Goal: Task Accomplishment & Management: Complete application form

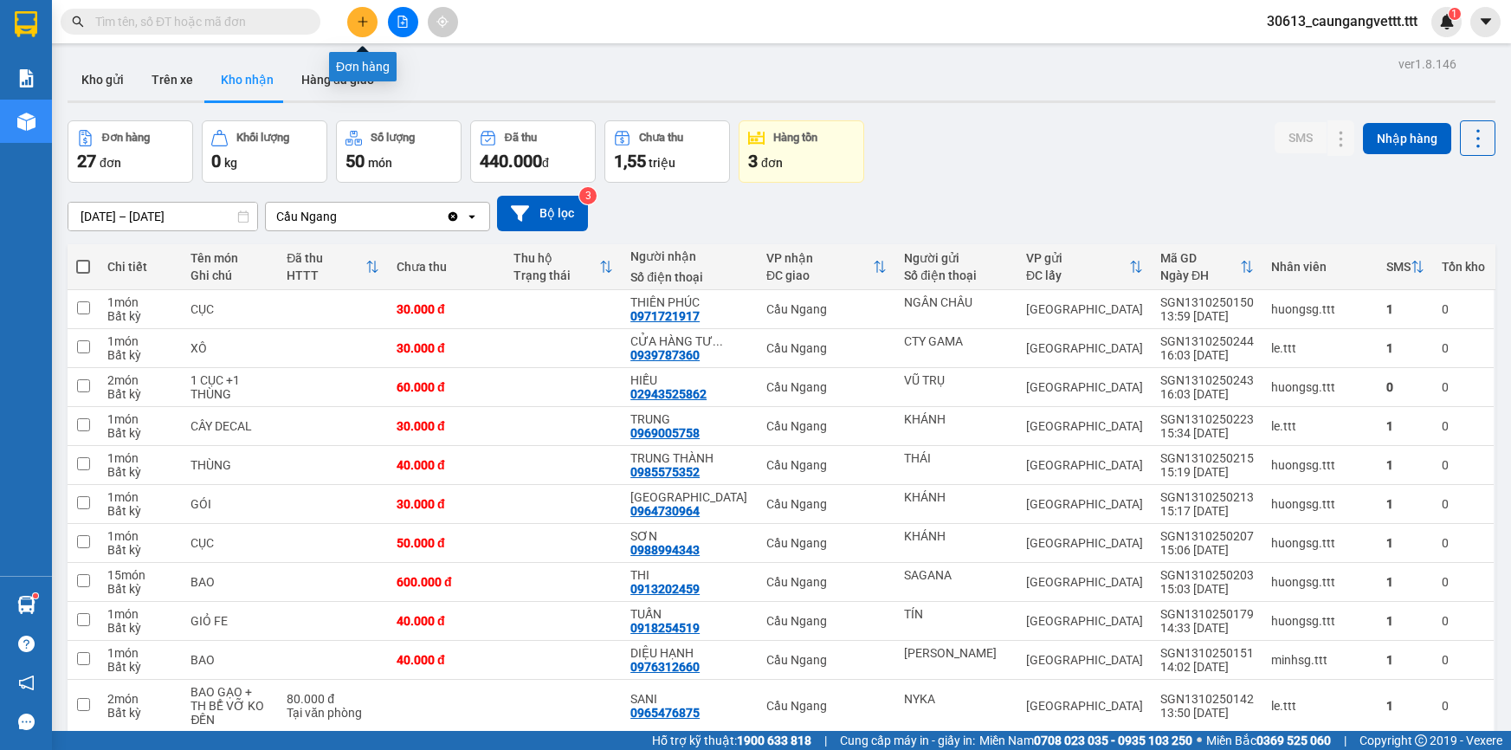
click at [361, 21] on icon "plus" at bounding box center [363, 21] width 10 height 1
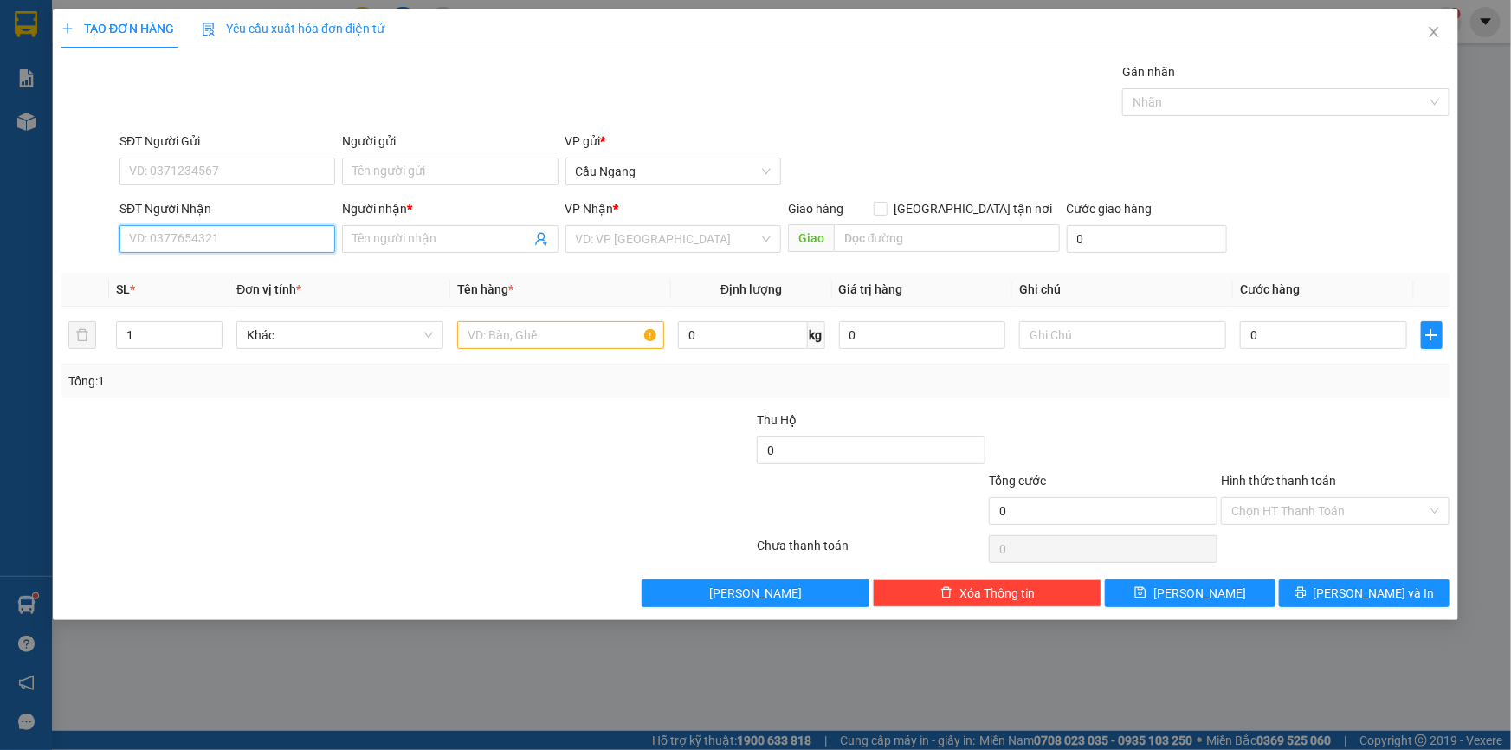
click at [188, 242] on input "SĐT Người Nhận" at bounding box center [228, 239] width 216 height 28
click at [216, 271] on div "0363561370 - HIÊN" at bounding box center [227, 273] width 195 height 19
type input "0363561370"
type input "HIÊN"
type input "0363561370"
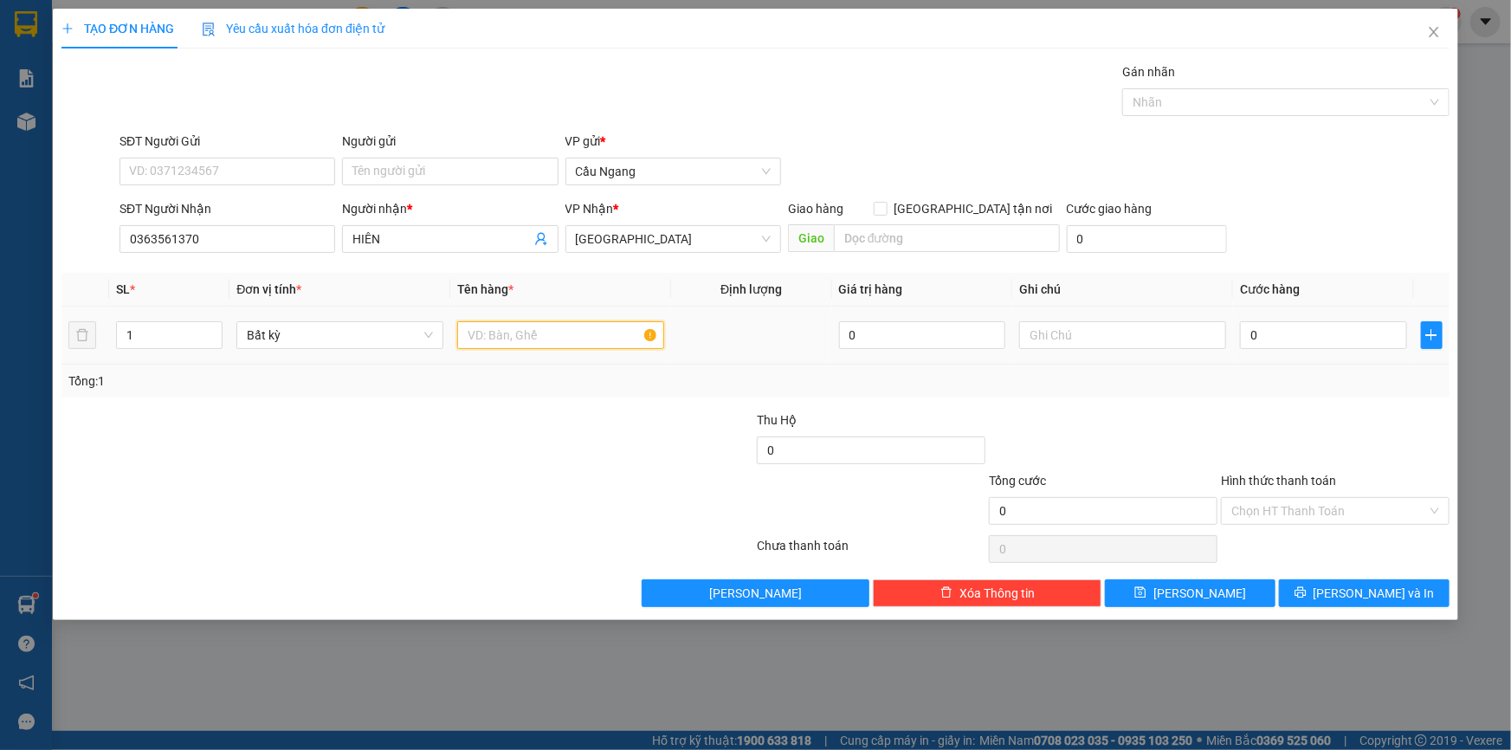
click at [528, 335] on input "text" at bounding box center [560, 335] width 207 height 28
type input "GIO"
click at [1345, 336] on input "0" at bounding box center [1323, 335] width 167 height 28
type input "4"
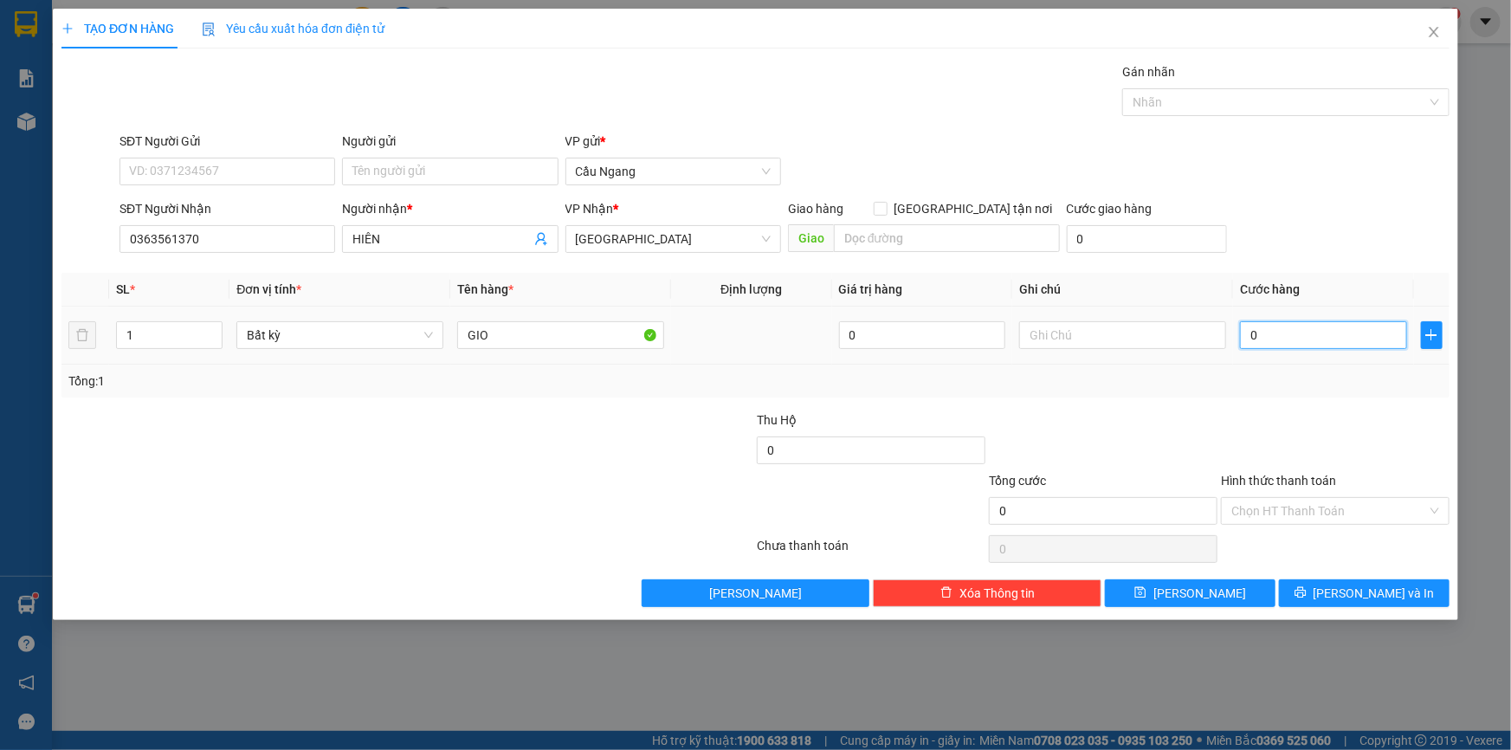
type input "4"
type input "40"
type input "400"
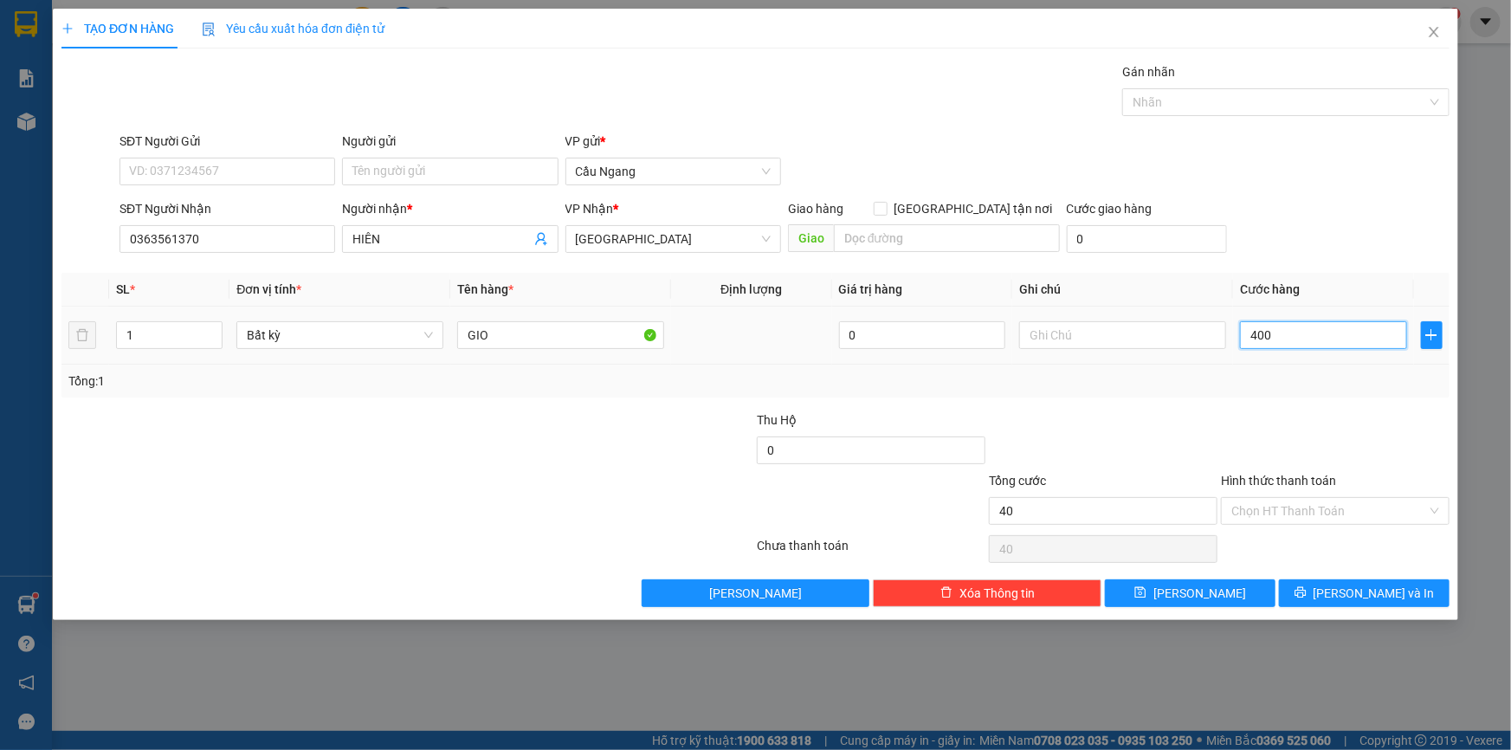
type input "400"
type input "40.000"
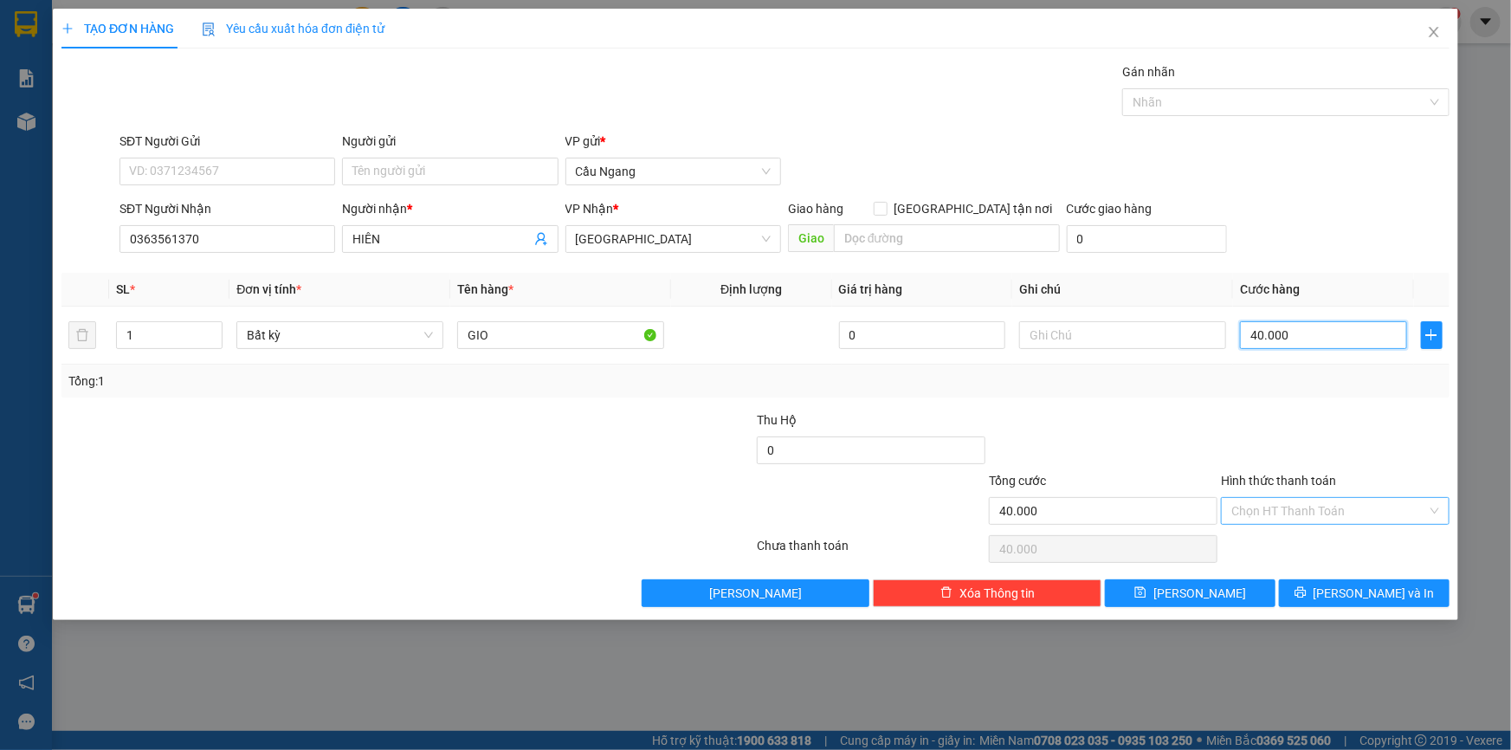
type input "40.000"
click at [1300, 509] on input "Hình thức thanh toán" at bounding box center [1330, 511] width 196 height 26
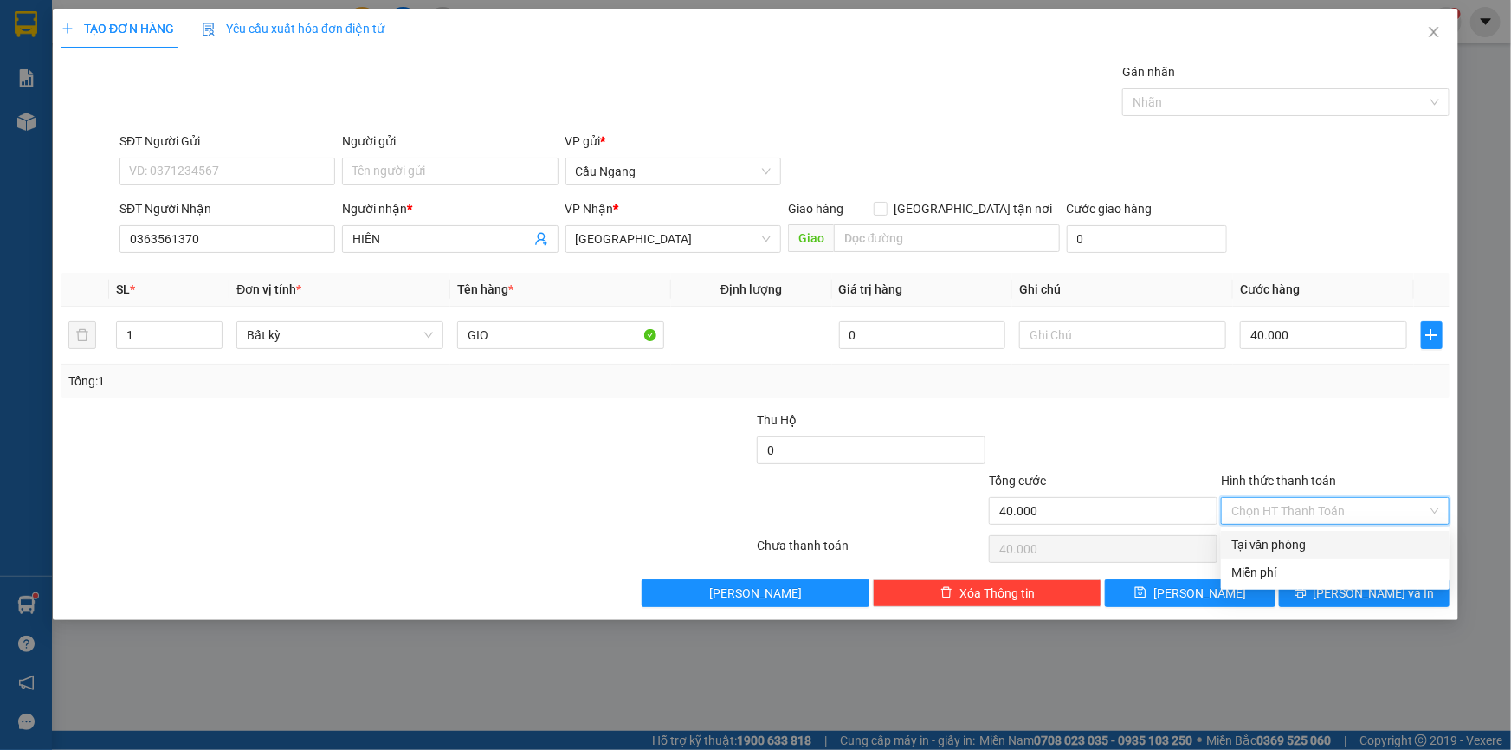
click at [1293, 546] on div "Tại văn phòng" at bounding box center [1336, 544] width 208 height 19
type input "0"
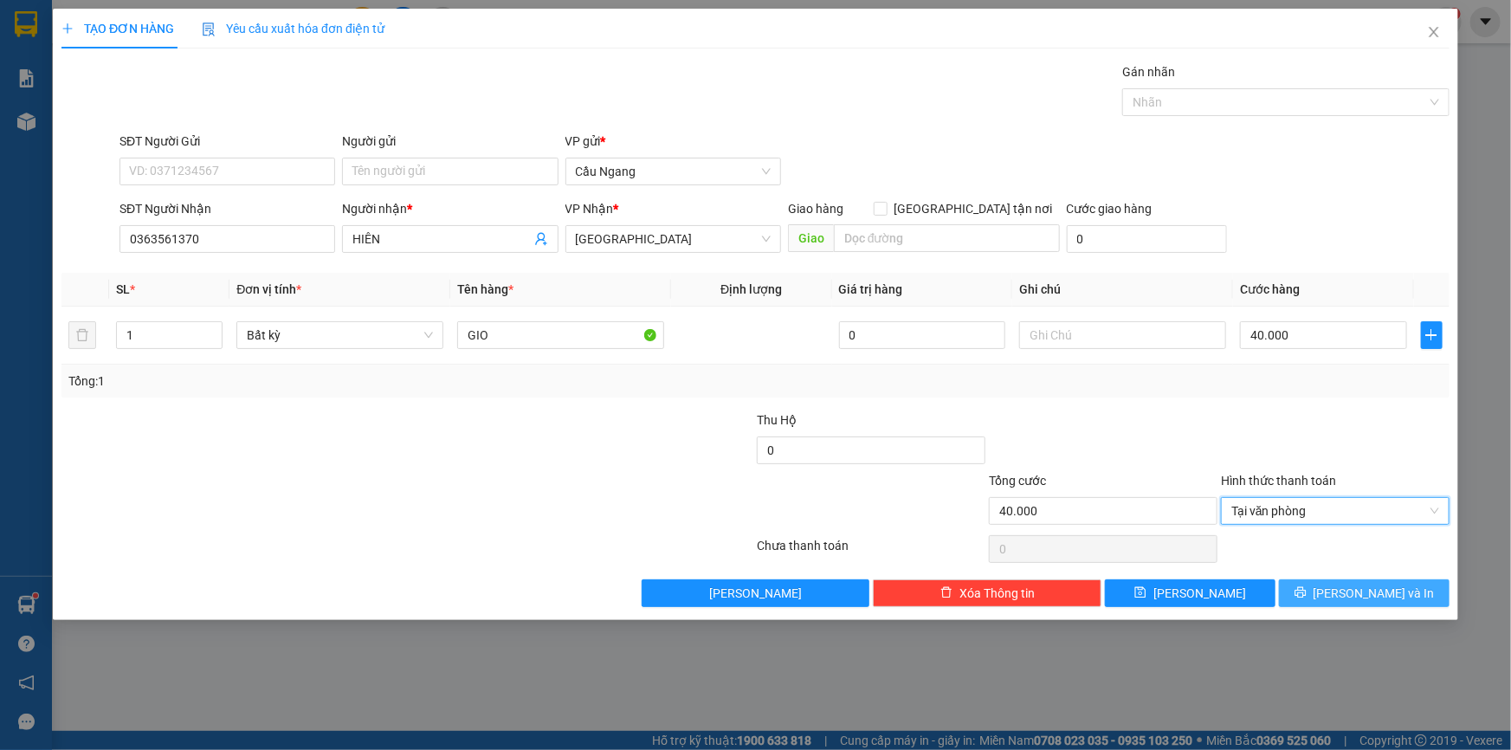
click at [1329, 591] on button "[PERSON_NAME] và In" at bounding box center [1364, 593] width 171 height 28
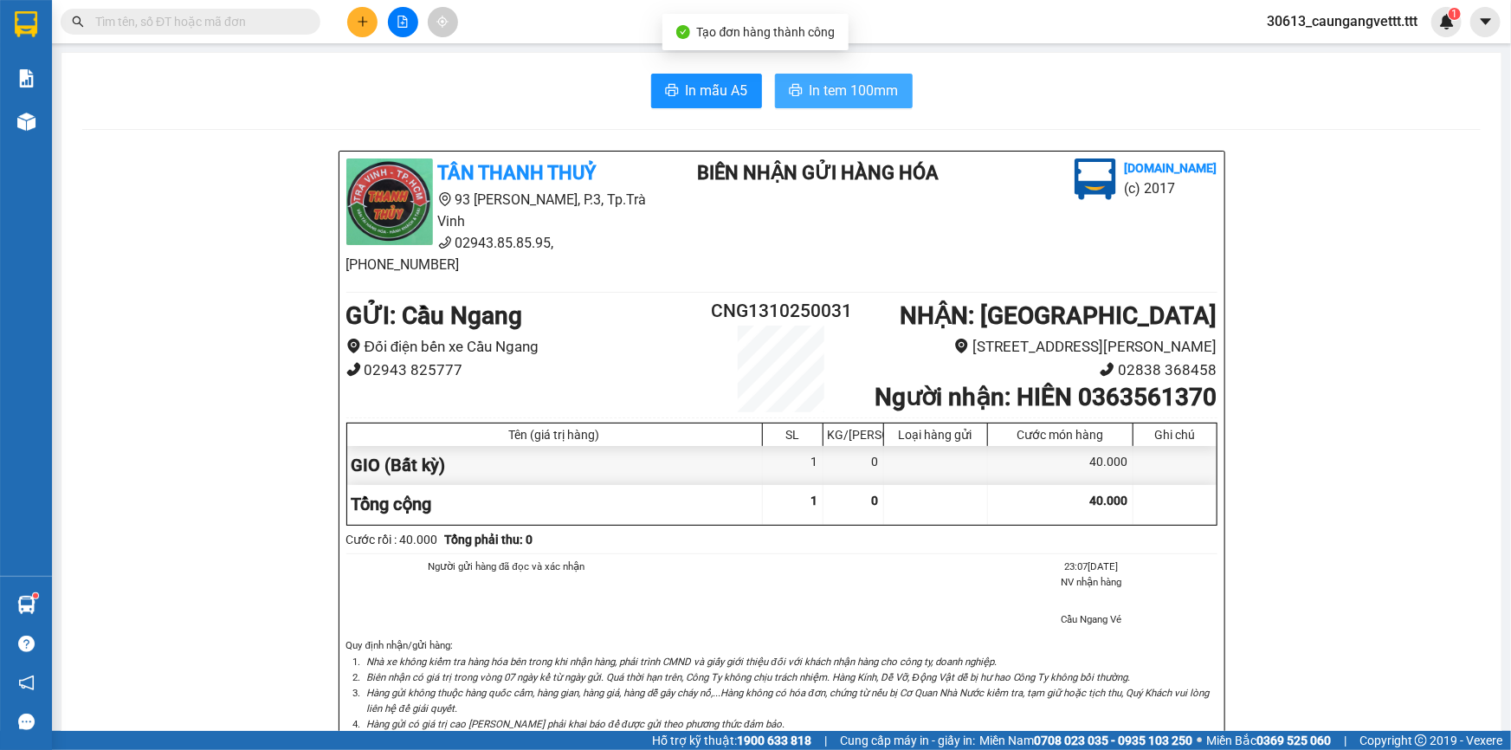
click at [836, 78] on button "In tem 100mm" at bounding box center [844, 91] width 138 height 35
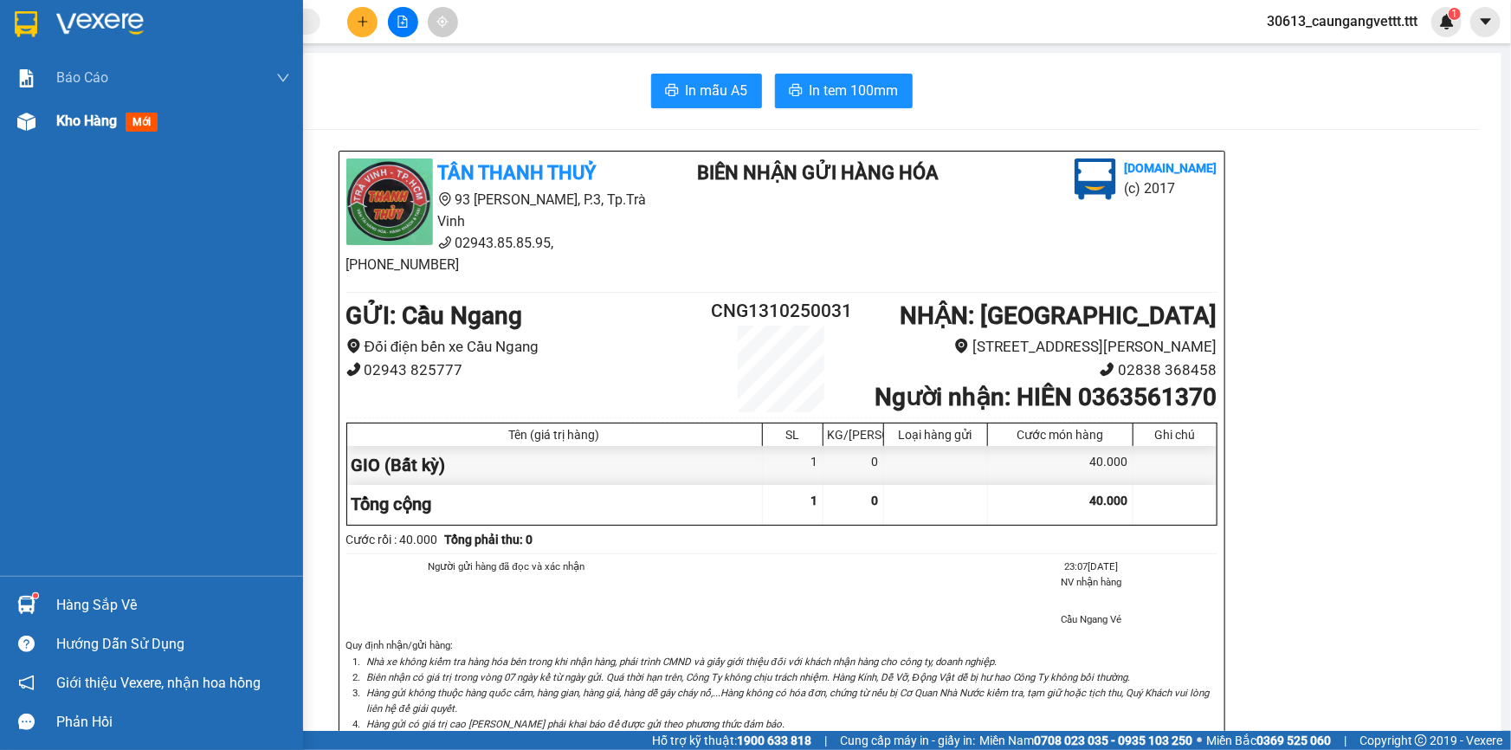
click at [91, 113] on span "Kho hàng" at bounding box center [86, 121] width 61 height 16
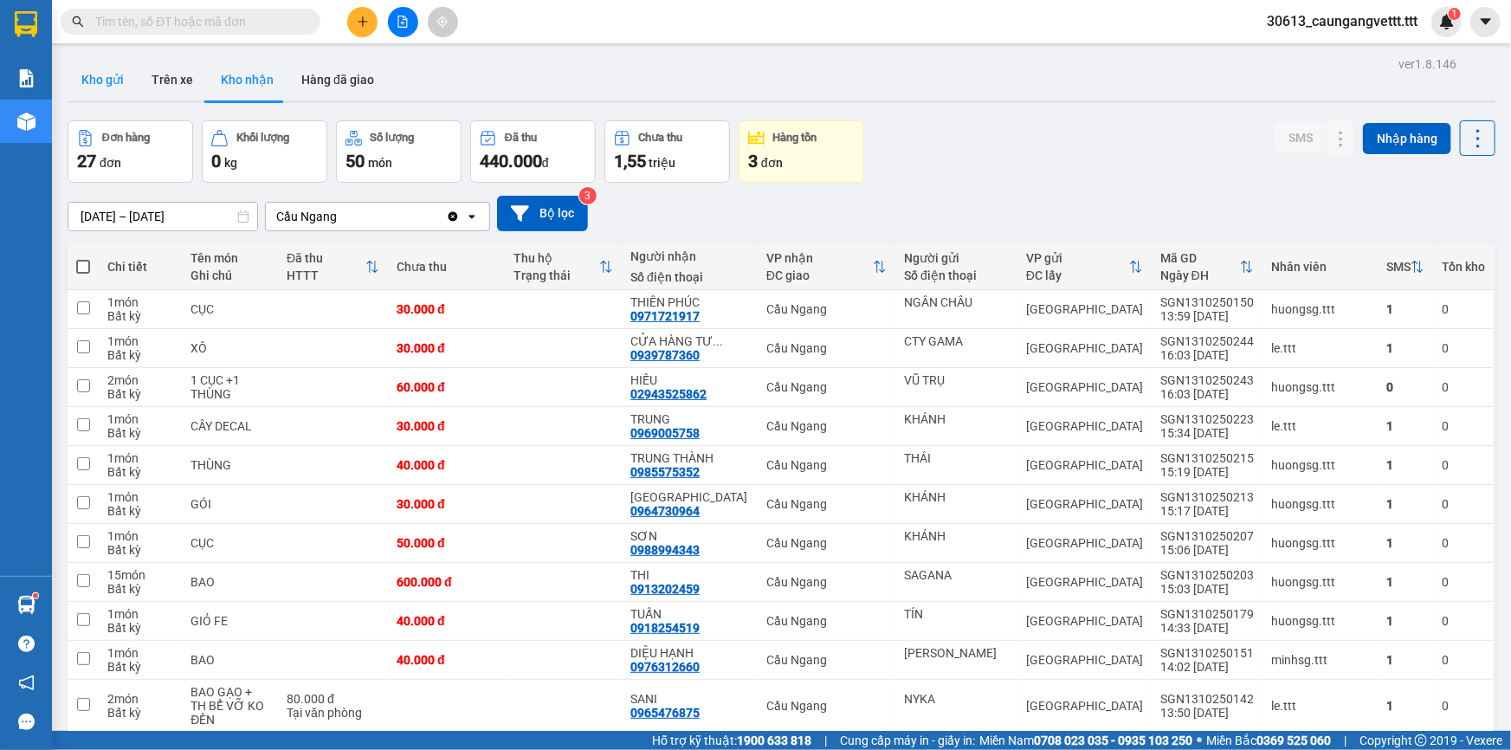
click at [101, 80] on button "Kho gửi" at bounding box center [103, 80] width 70 height 42
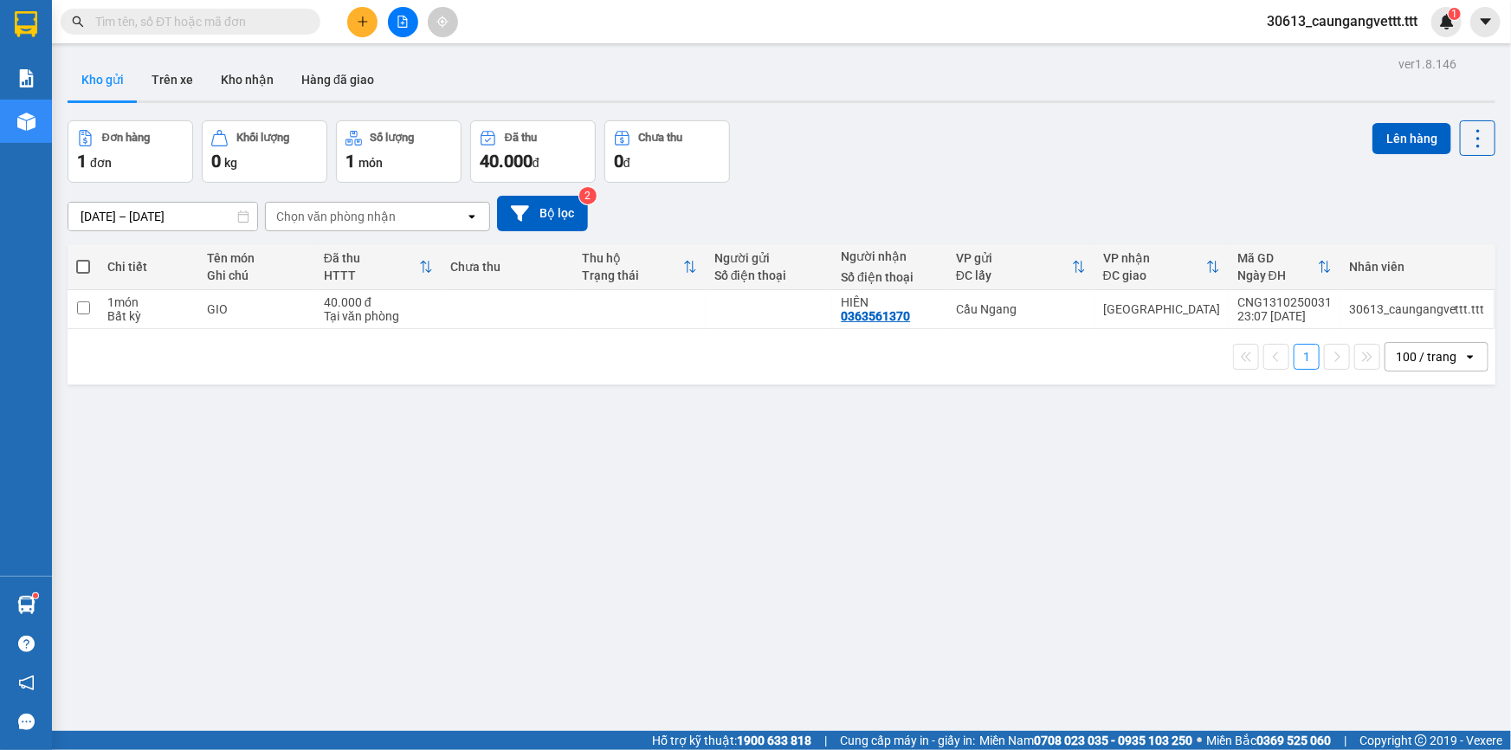
click at [84, 260] on span at bounding box center [83, 267] width 14 height 14
click at [83, 258] on input "checkbox" at bounding box center [83, 258] width 0 height 0
checkbox input "true"
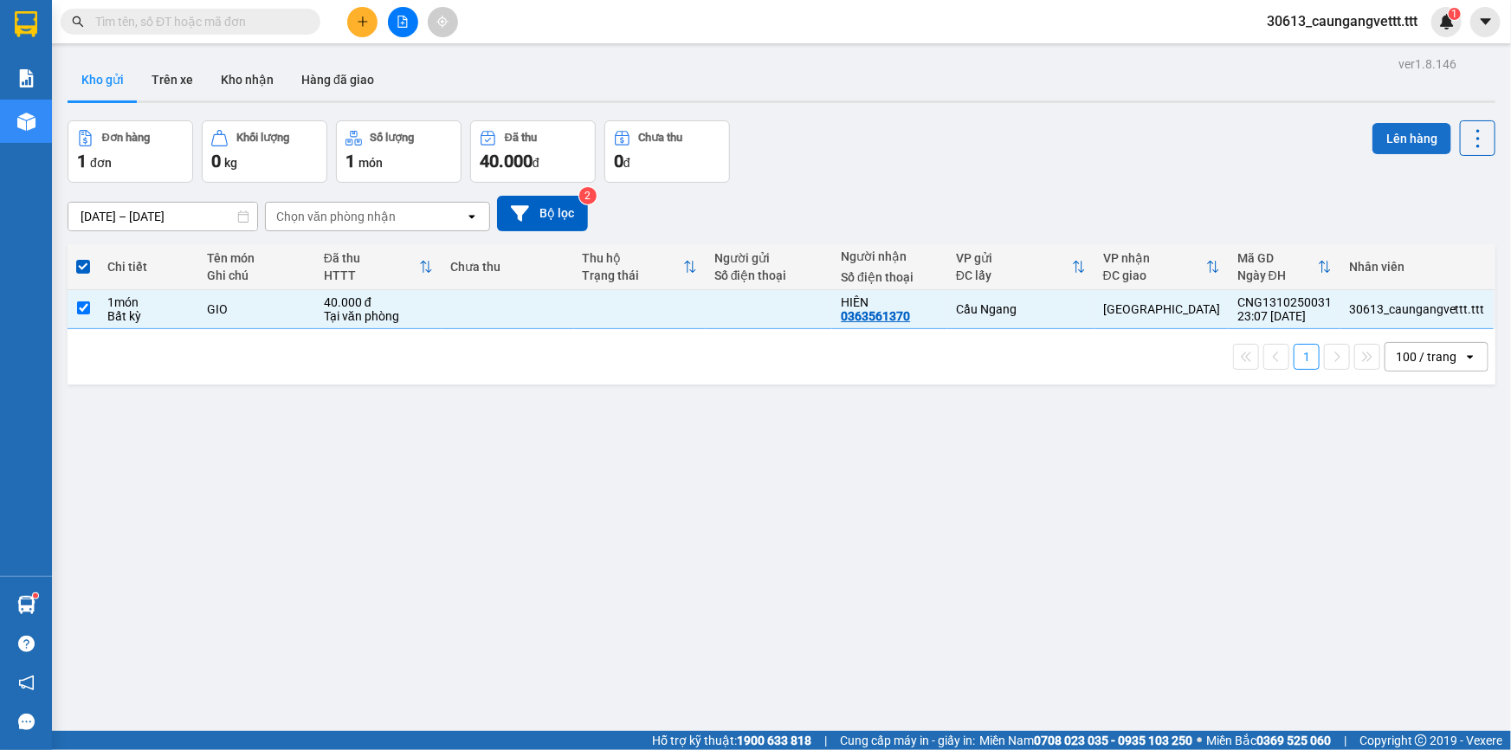
click at [1393, 141] on button "Lên hàng" at bounding box center [1412, 138] width 79 height 31
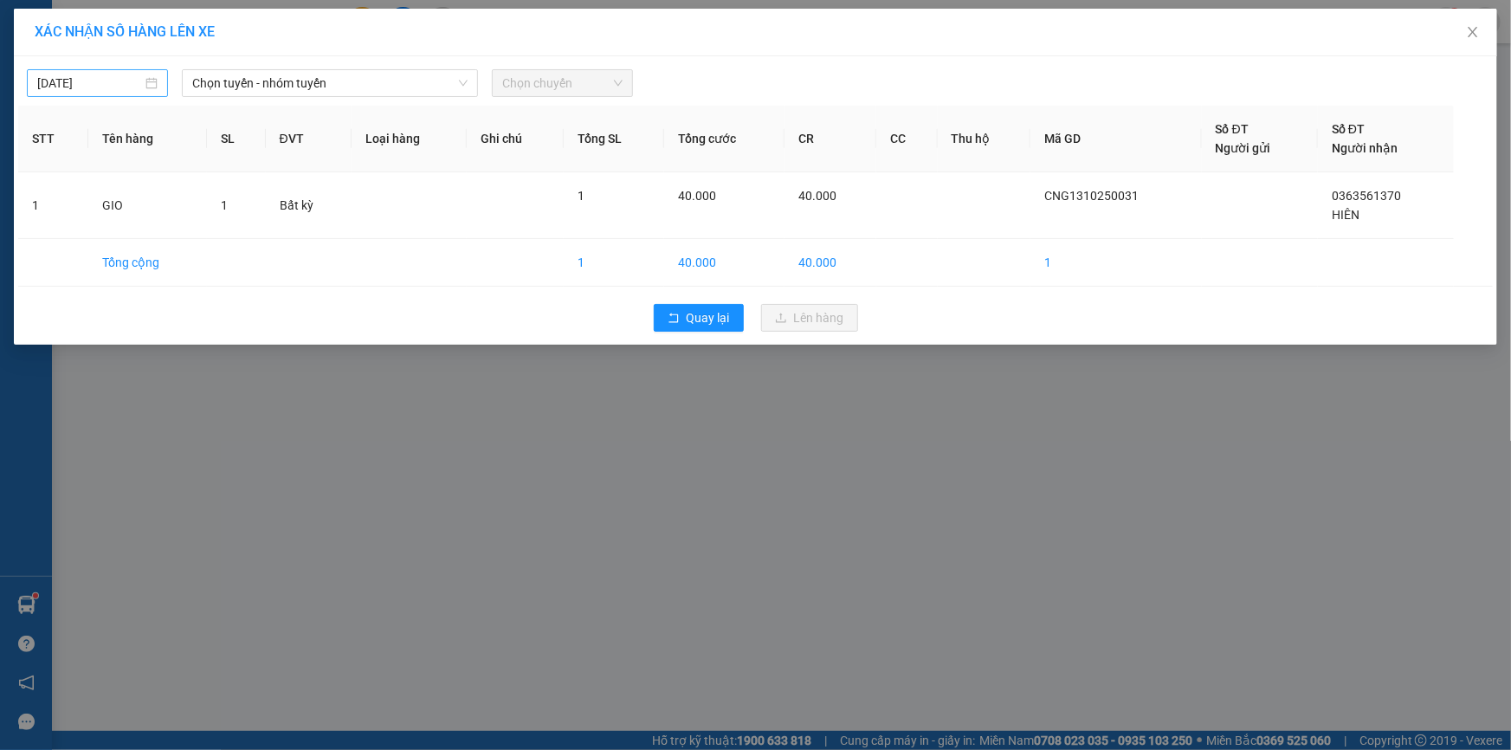
click at [48, 87] on input "[DATE]" at bounding box center [89, 83] width 105 height 19
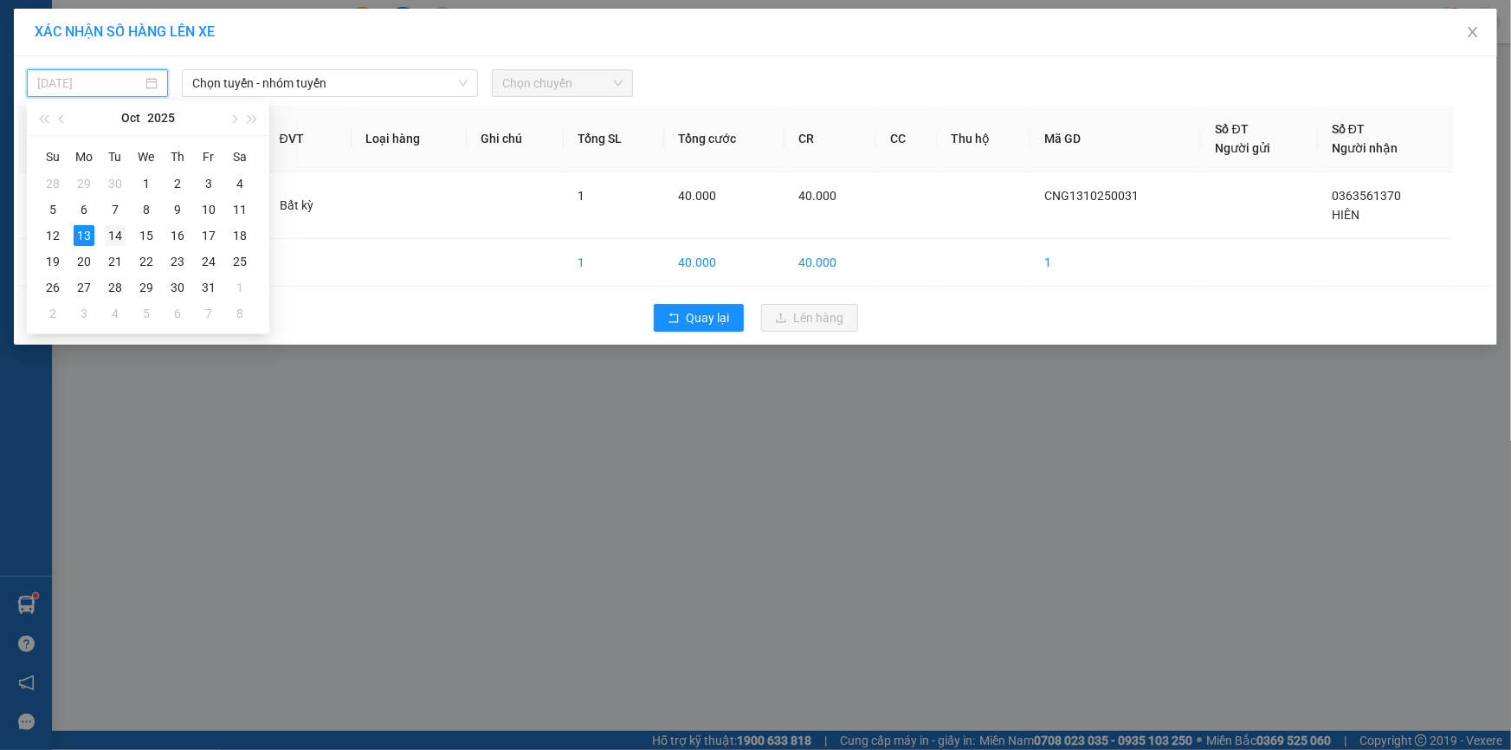
click at [117, 236] on div "14" at bounding box center [115, 235] width 21 height 21
type input "[DATE]"
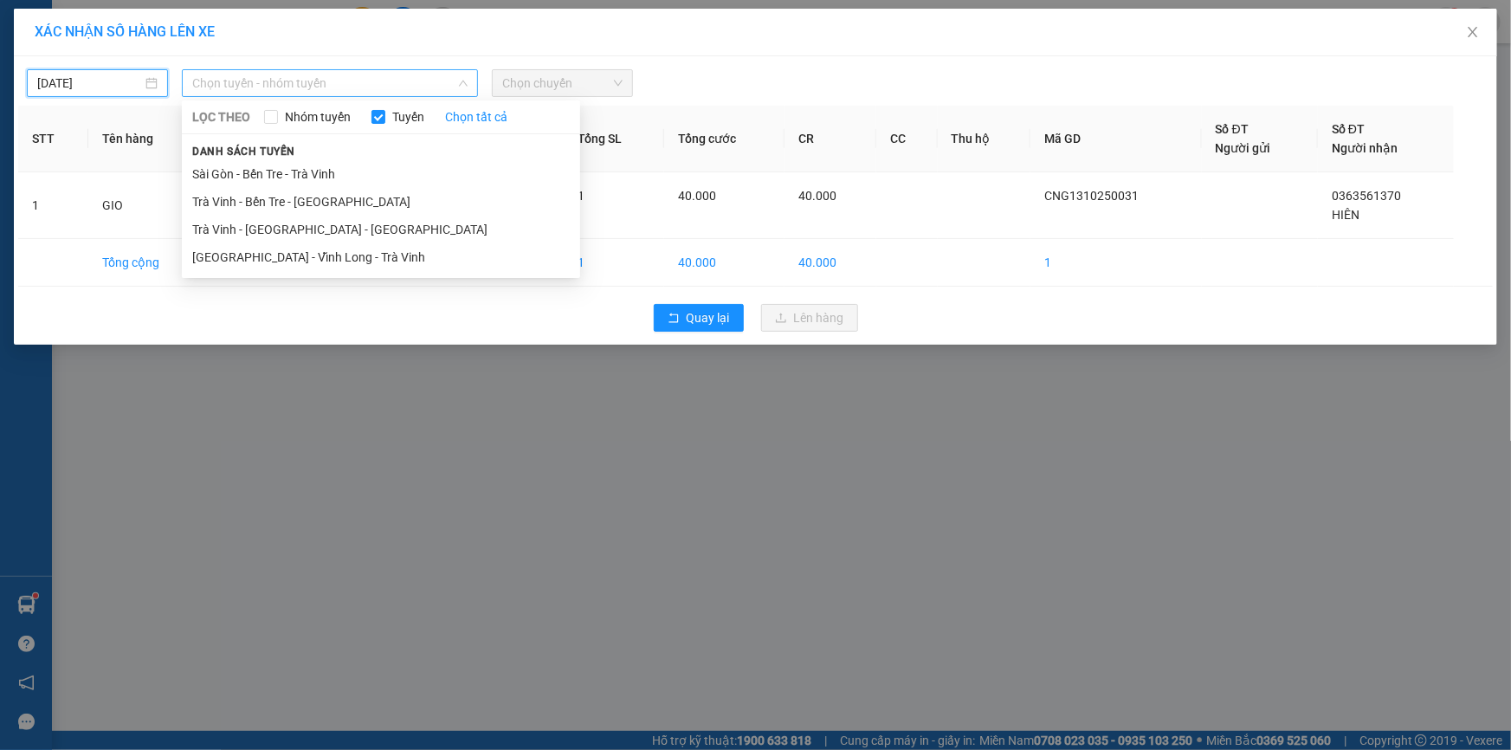
click at [251, 84] on span "Chọn tuyến - nhóm tuyến" at bounding box center [329, 83] width 275 height 26
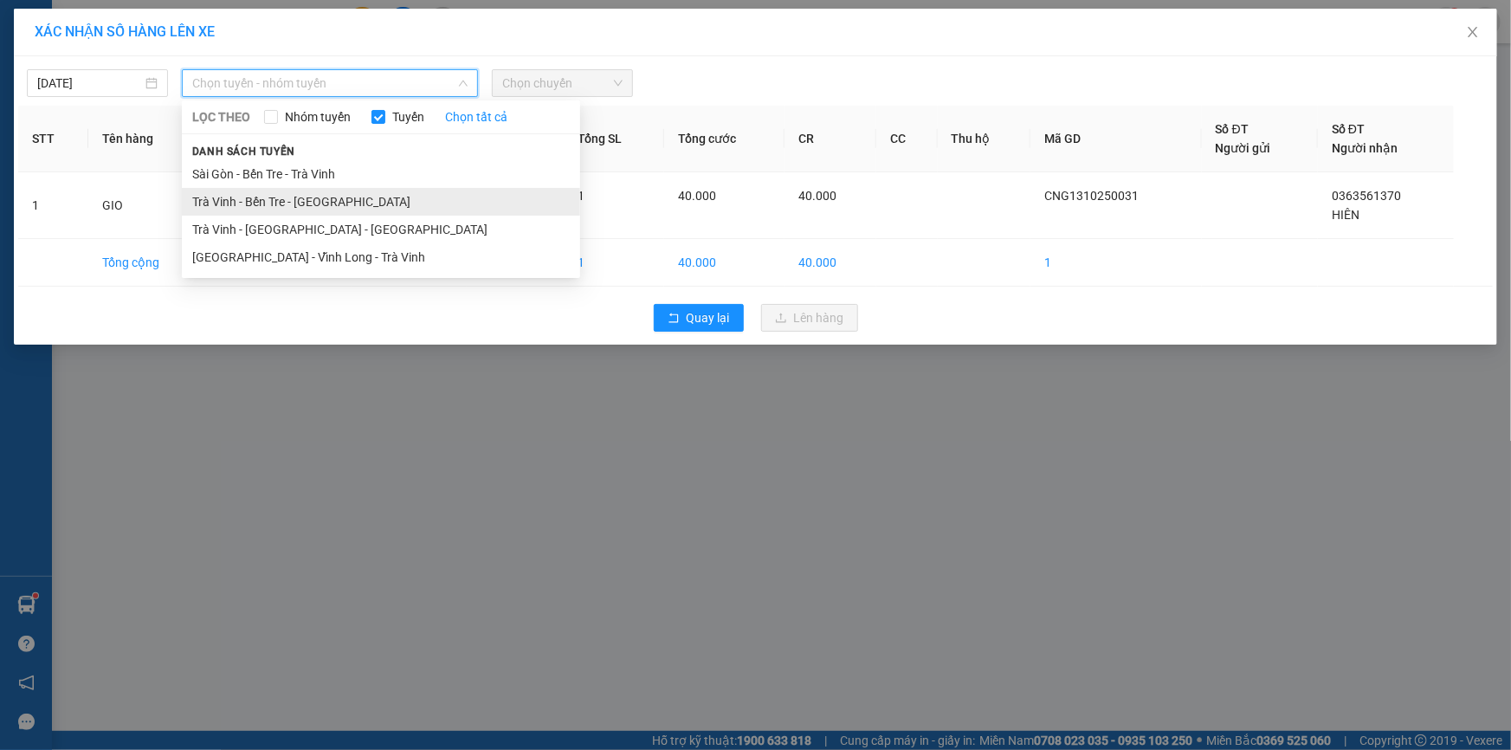
click at [237, 195] on li "Trà Vinh - Bến Tre - [GEOGRAPHIC_DATA]" at bounding box center [381, 202] width 398 height 28
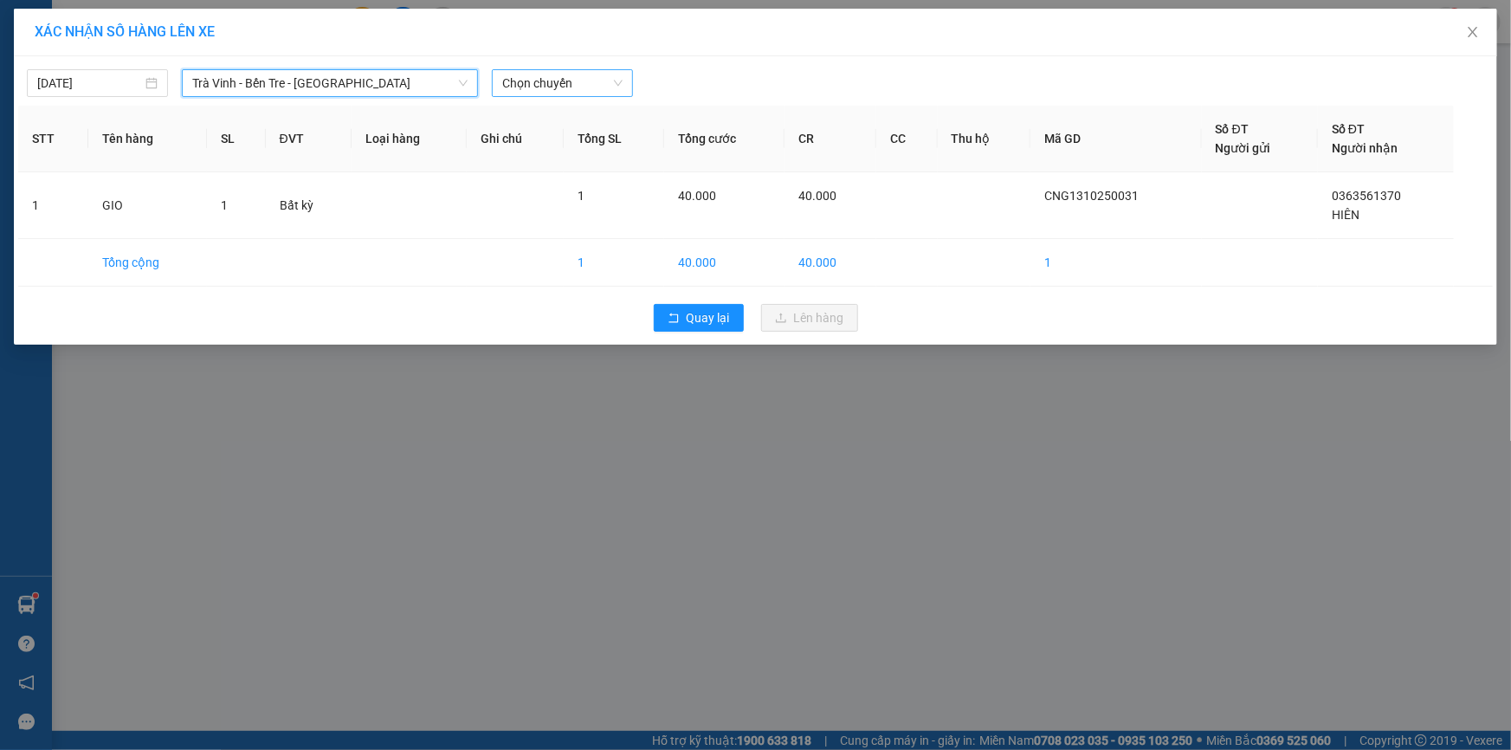
click at [540, 85] on span "Chọn chuyến" at bounding box center [562, 83] width 120 height 26
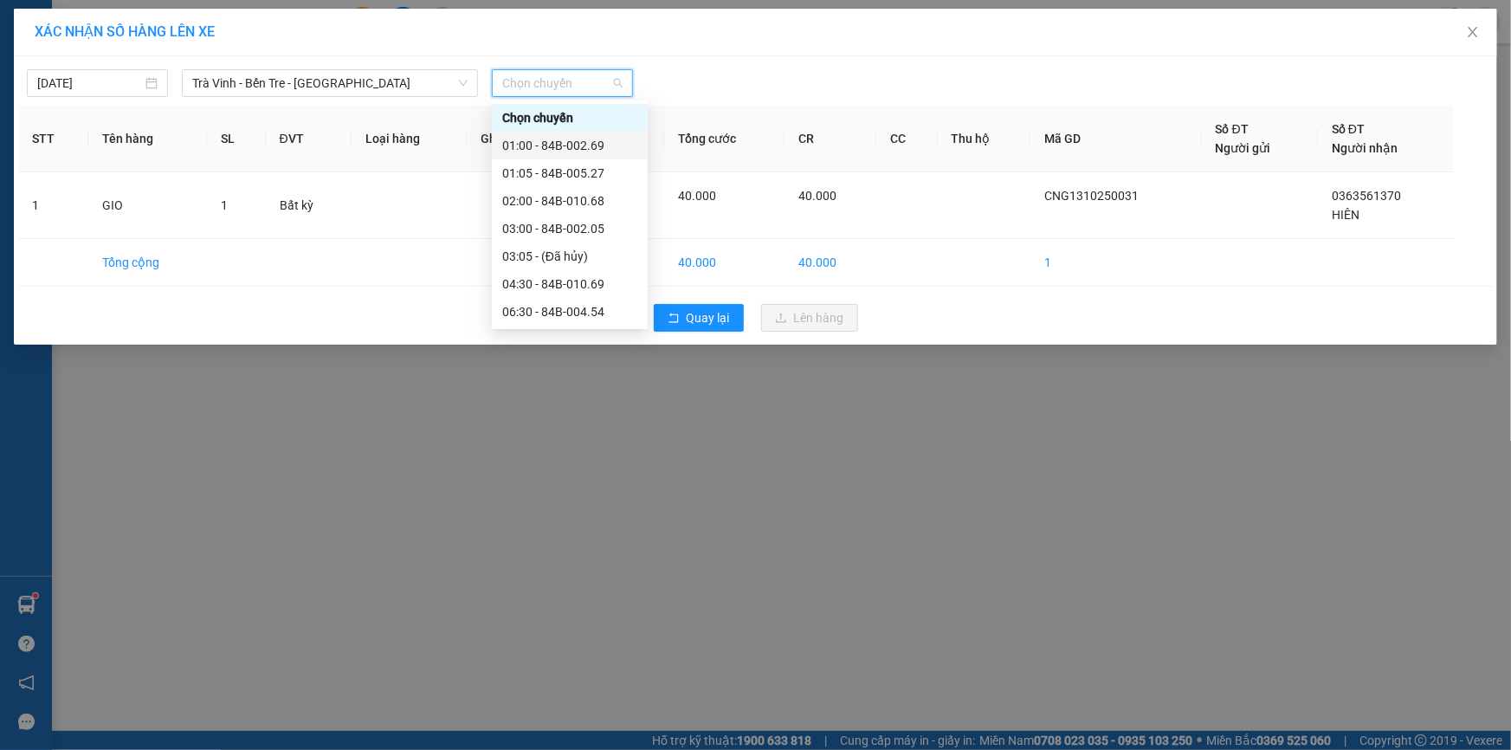
click at [546, 145] on div "01:00 - 84B-002.69" at bounding box center [569, 145] width 135 height 19
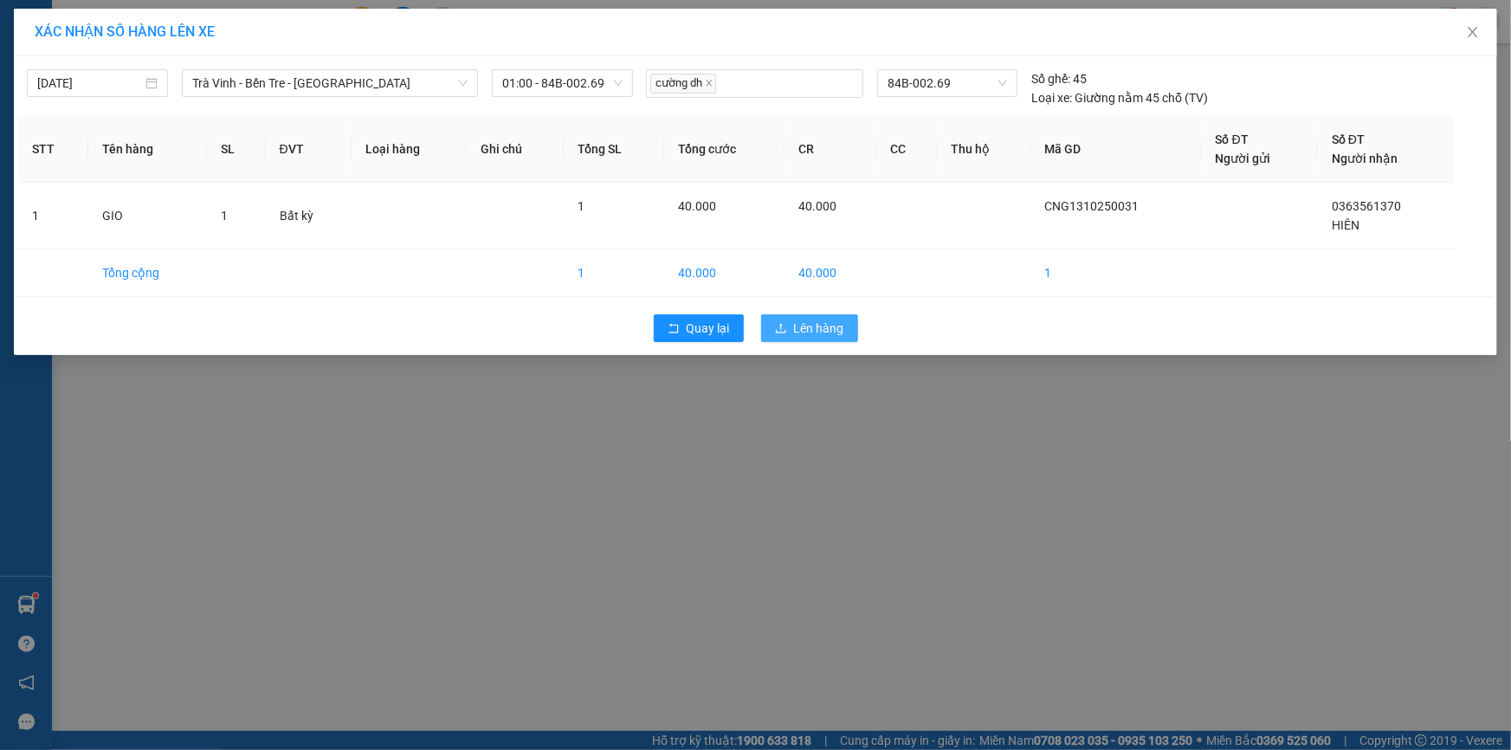
click at [806, 327] on span "Lên hàng" at bounding box center [819, 328] width 50 height 19
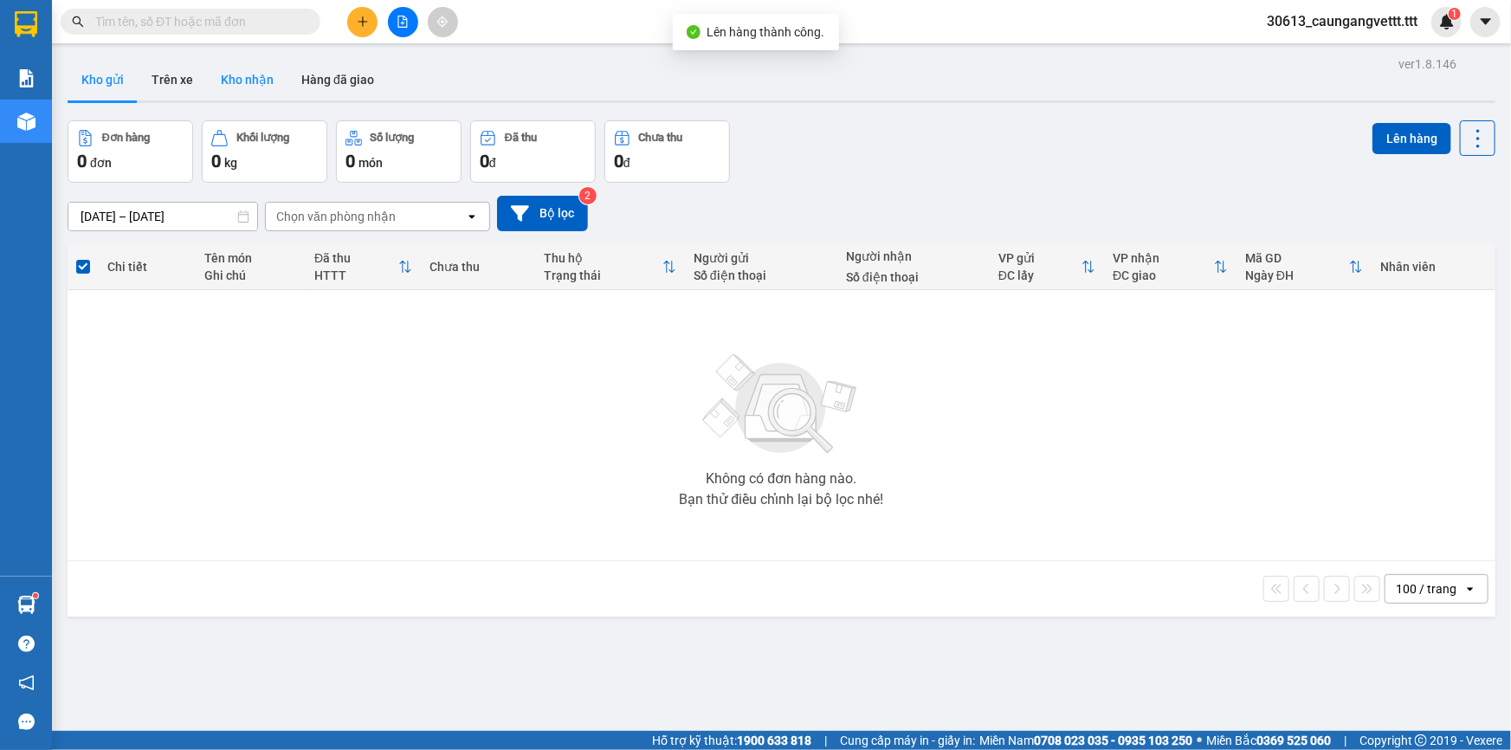
click at [242, 78] on button "Kho nhận" at bounding box center [247, 80] width 81 height 42
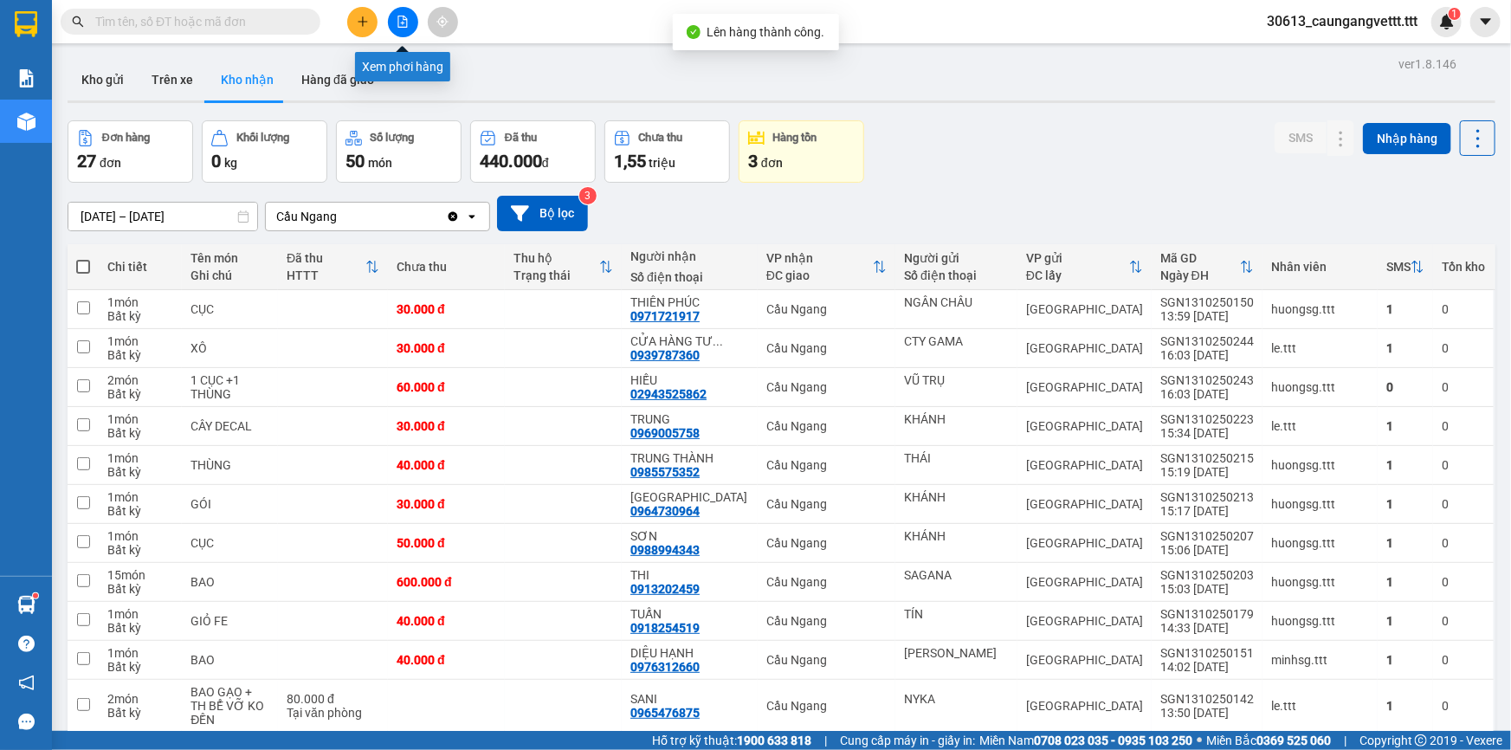
click at [399, 24] on icon "file-add" at bounding box center [403, 22] width 12 height 12
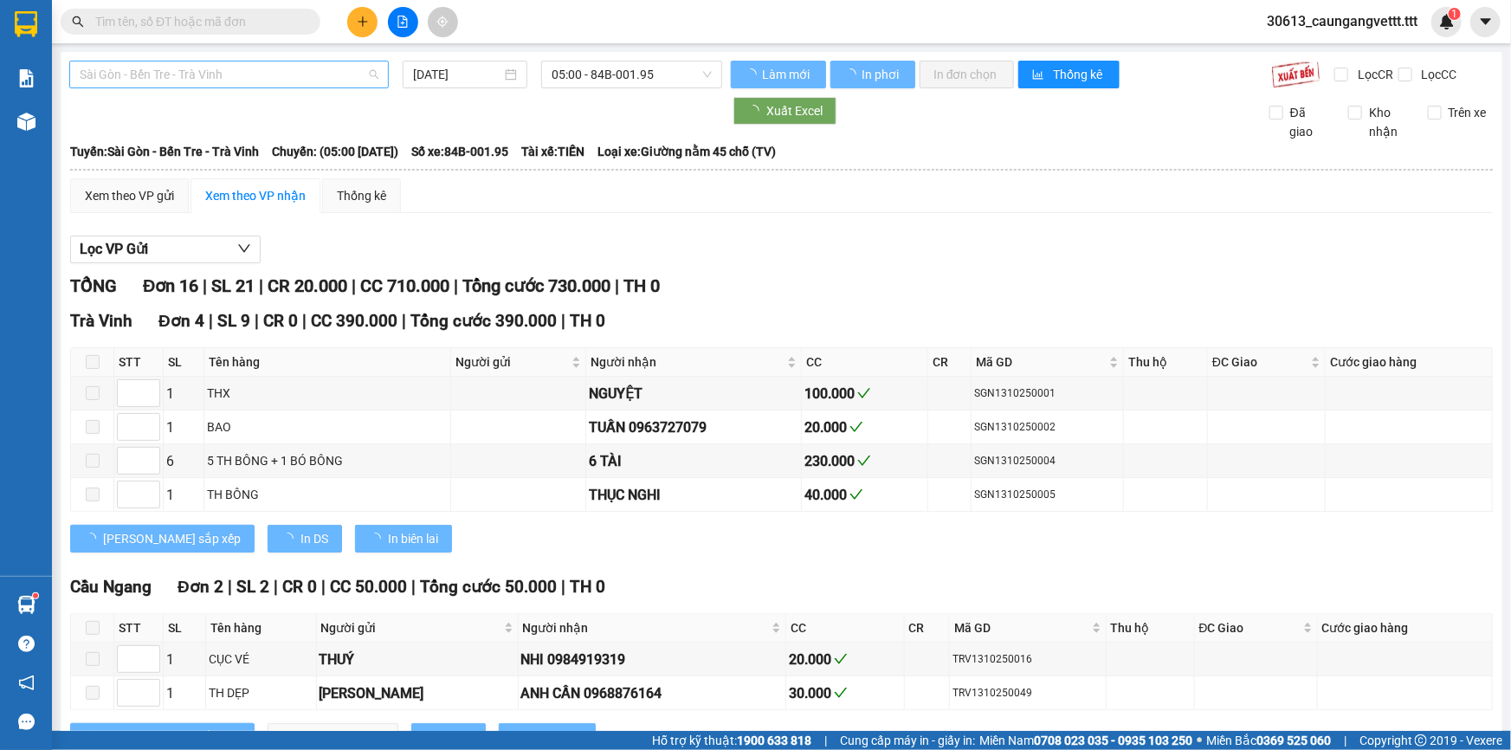
click at [252, 77] on span "Sài Gòn - Bến Tre - Trà Vinh" at bounding box center [229, 74] width 299 height 26
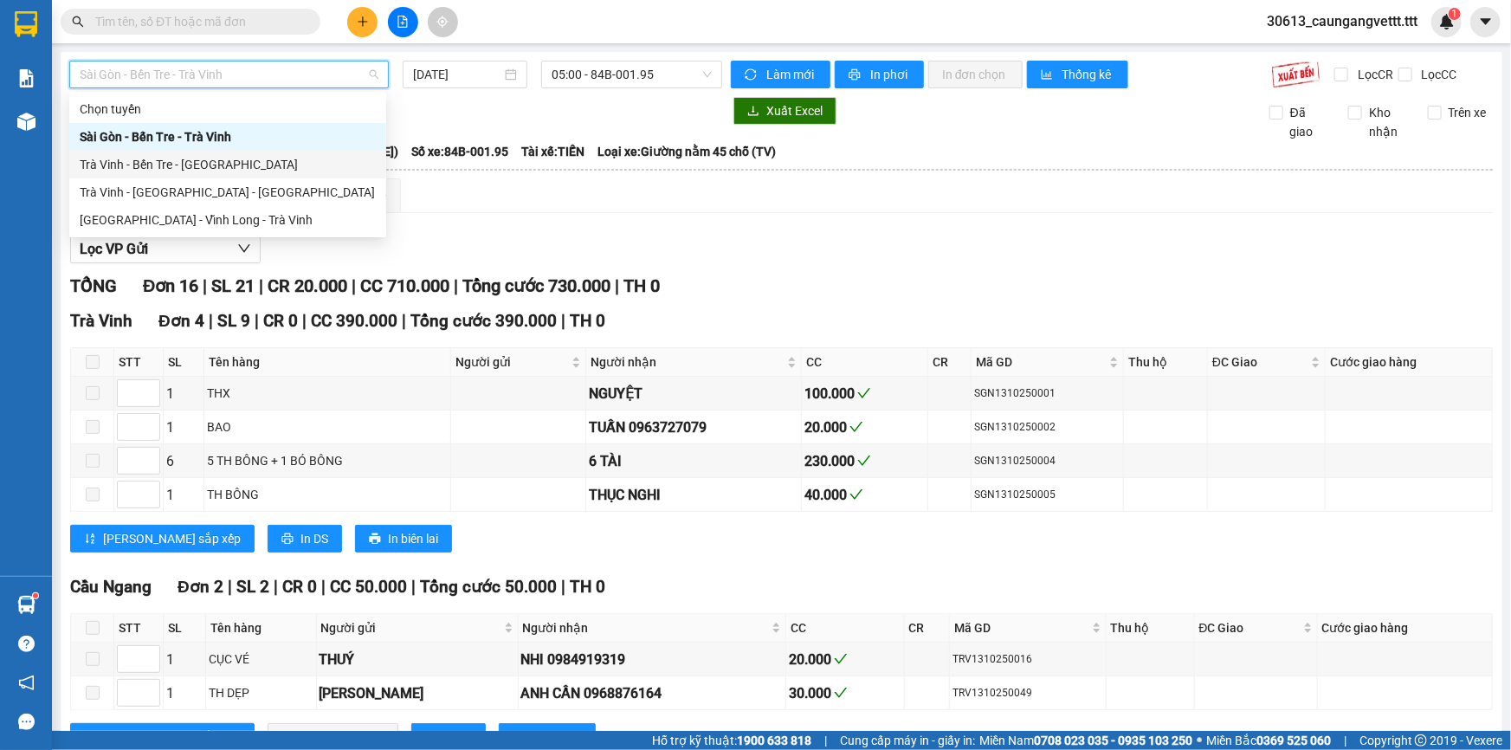
click at [192, 158] on div "Trà Vinh - Bến Tre - [GEOGRAPHIC_DATA]" at bounding box center [228, 164] width 296 height 19
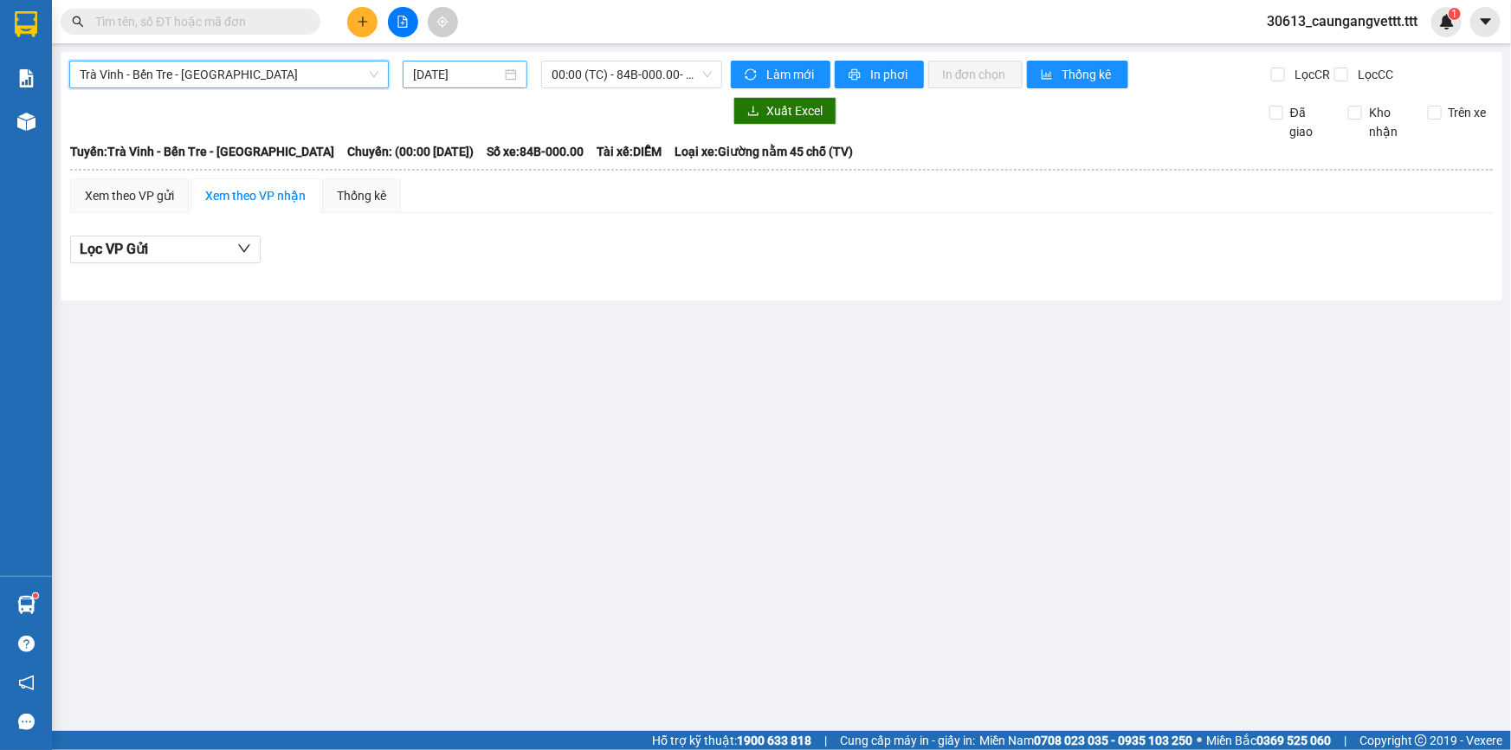
click at [422, 75] on input "[DATE]" at bounding box center [457, 74] width 88 height 19
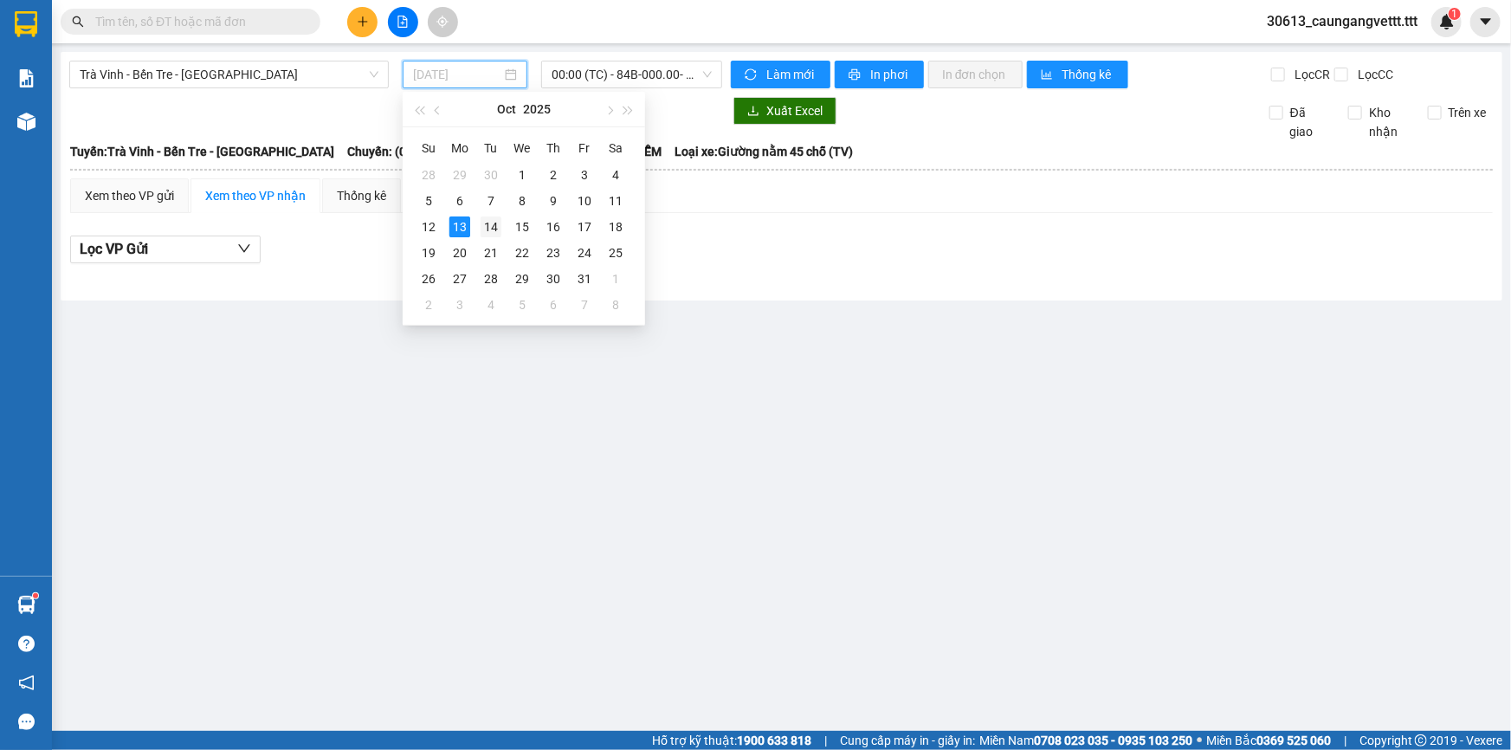
click at [482, 225] on div "14" at bounding box center [491, 227] width 21 height 21
type input "[DATE]"
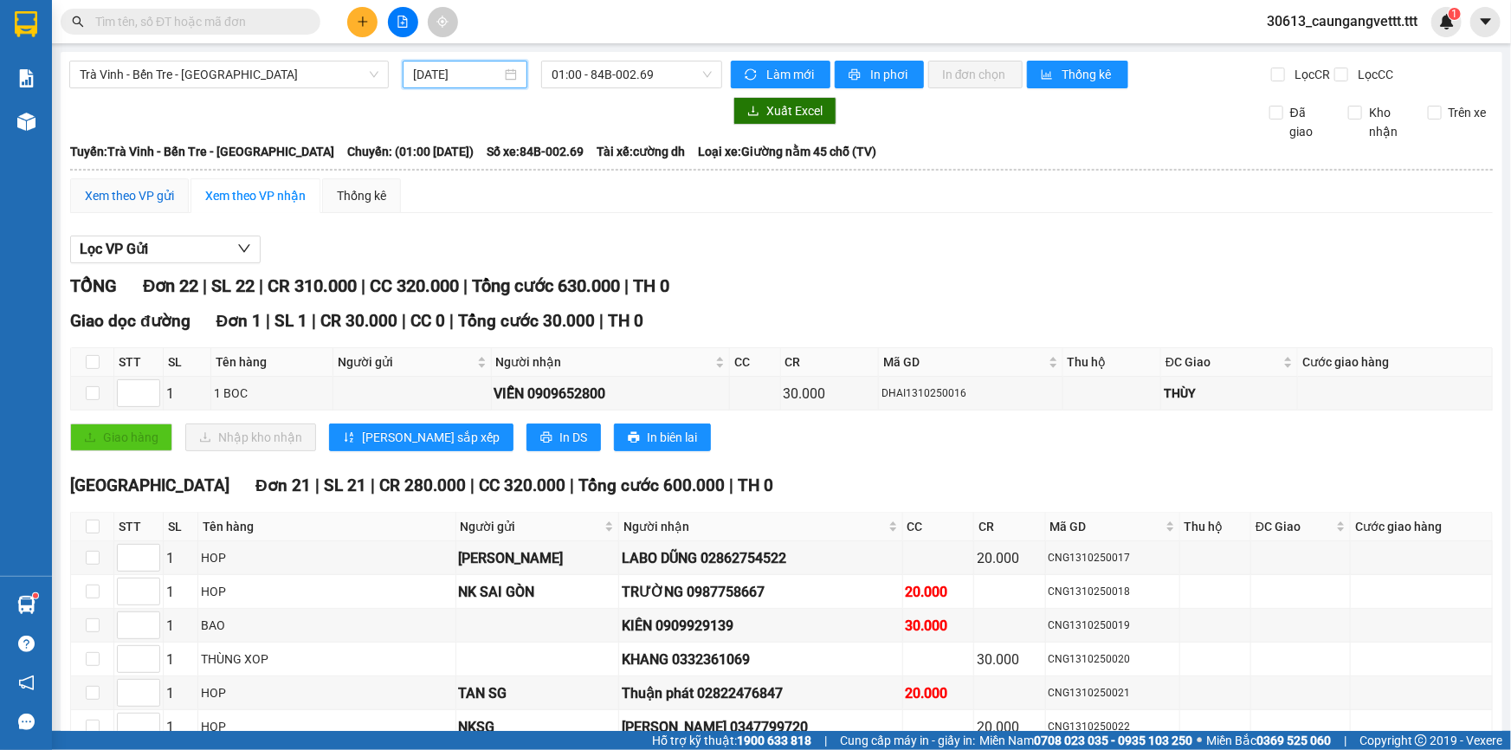
click at [107, 192] on div "Xem theo VP gửi" at bounding box center [129, 195] width 89 height 19
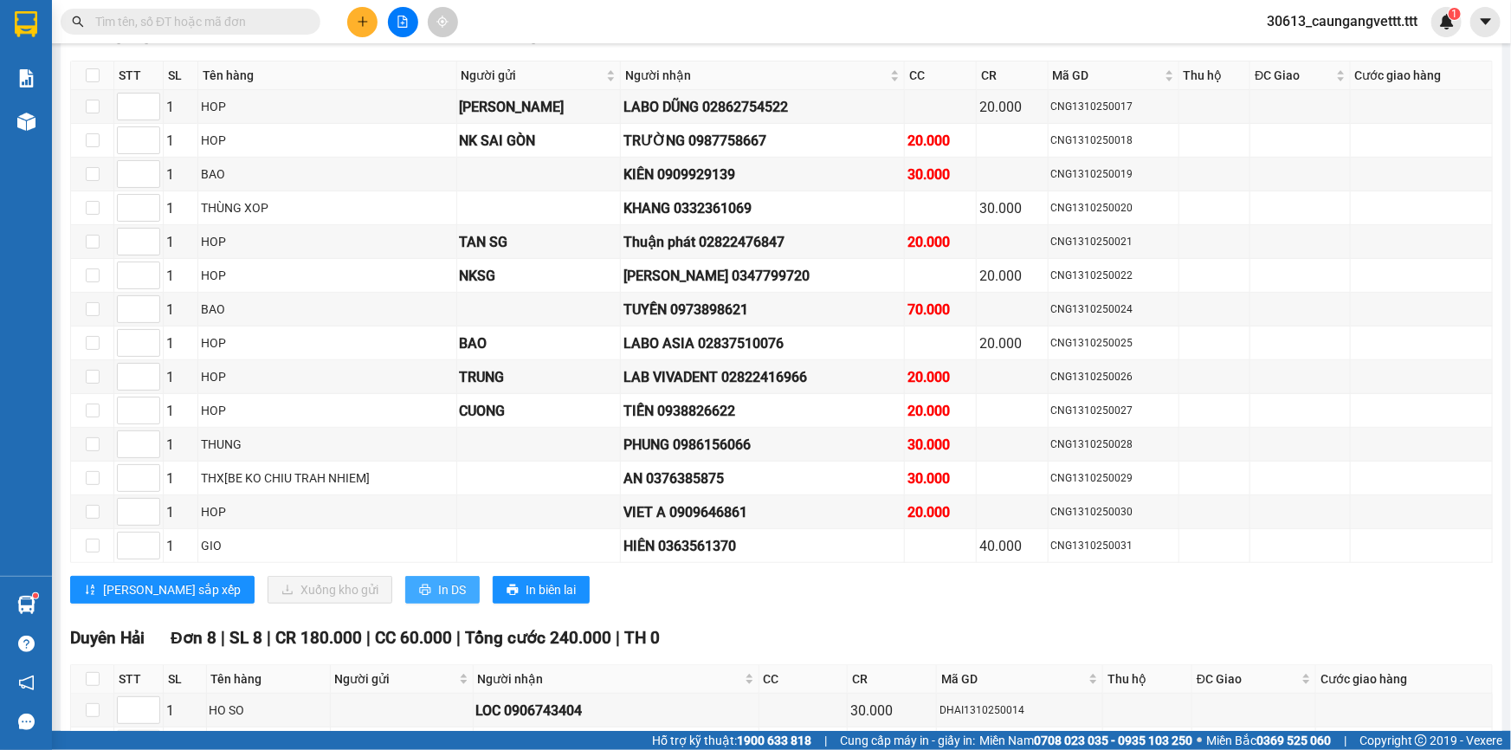
click at [438, 585] on span "In DS" at bounding box center [452, 589] width 28 height 19
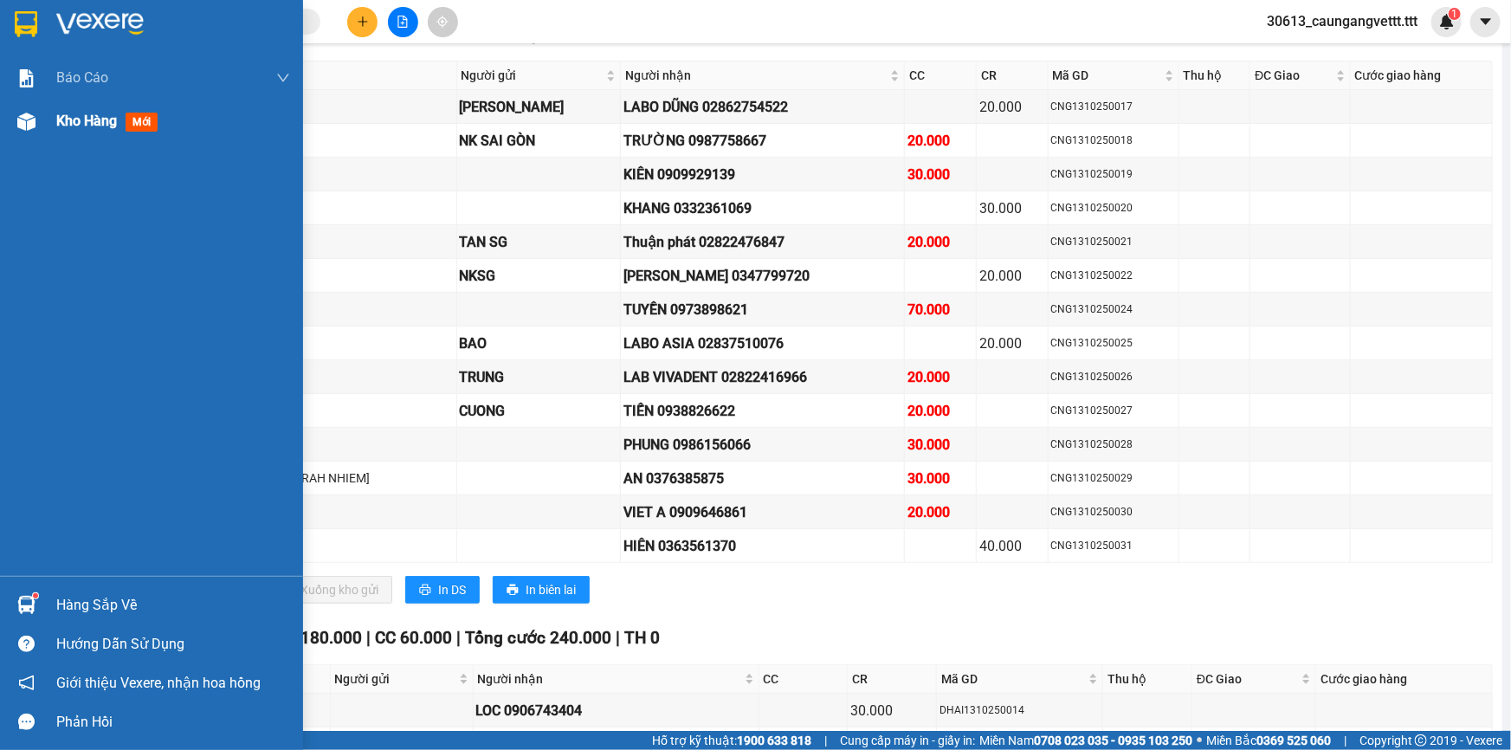
click at [74, 123] on span "Kho hàng" at bounding box center [86, 121] width 61 height 16
